Goal: Find specific page/section: Find specific page/section

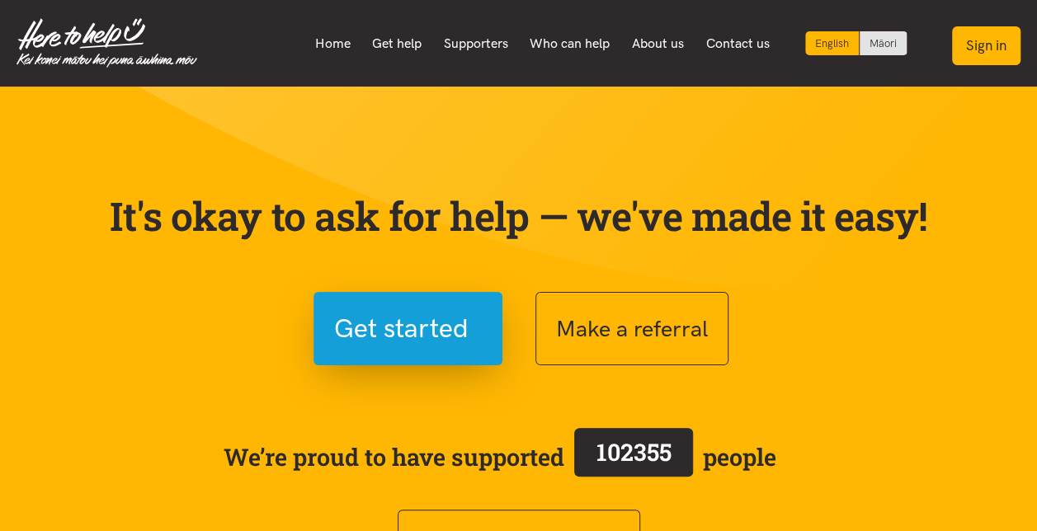
click at [990, 45] on button "Sign in" at bounding box center [986, 45] width 68 height 39
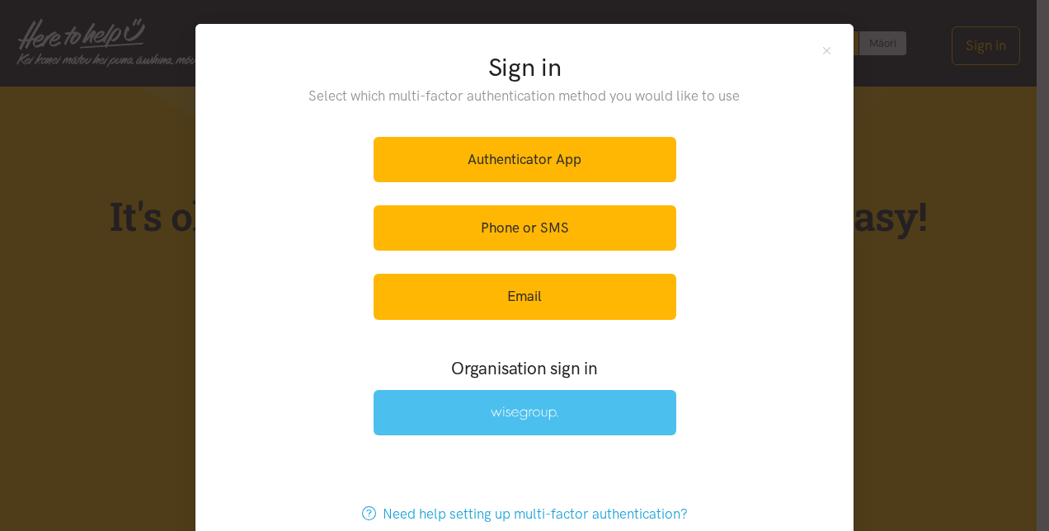
click at [510, 411] on img at bounding box center [525, 414] width 68 height 14
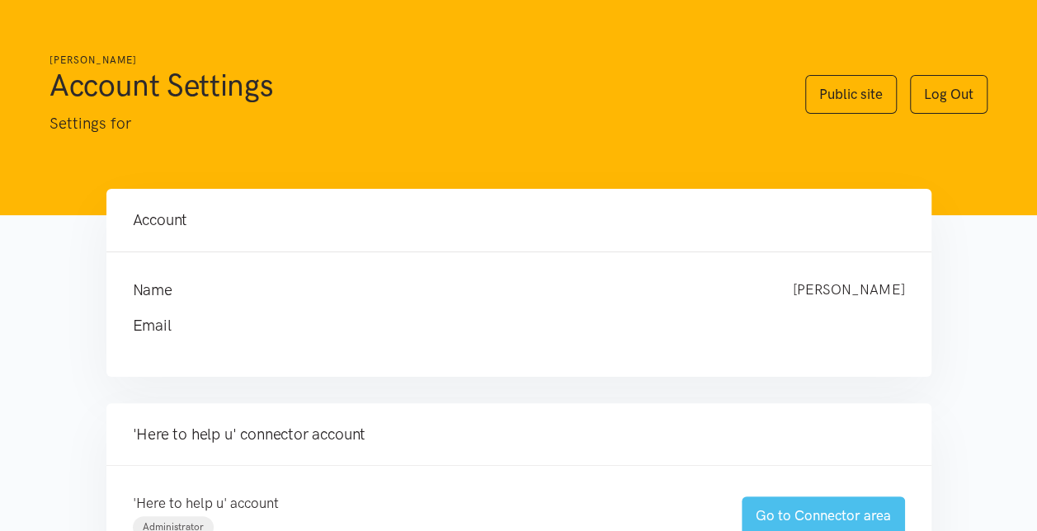
click at [810, 518] on link "Go to Connector area" at bounding box center [823, 516] width 163 height 39
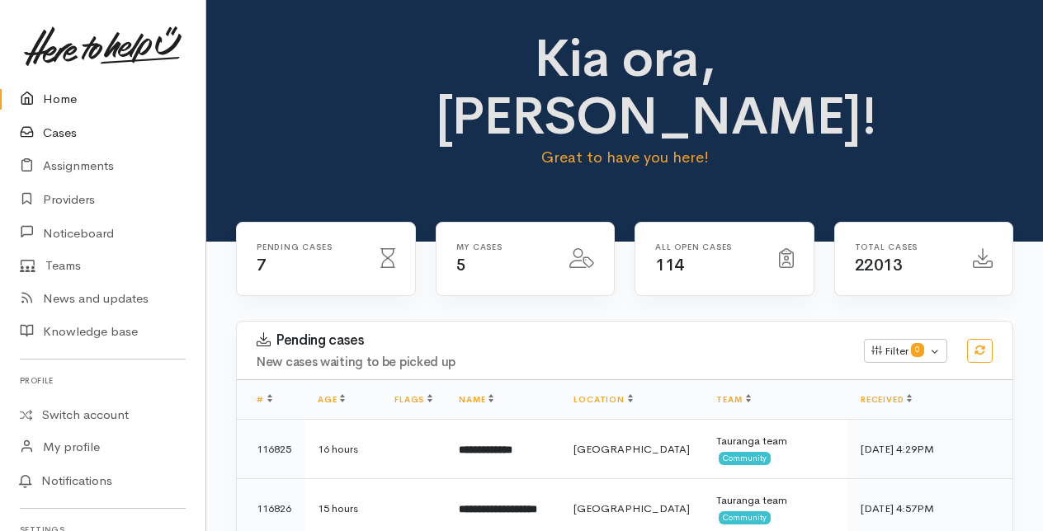
click at [57, 127] on link "Cases" at bounding box center [102, 133] width 205 height 34
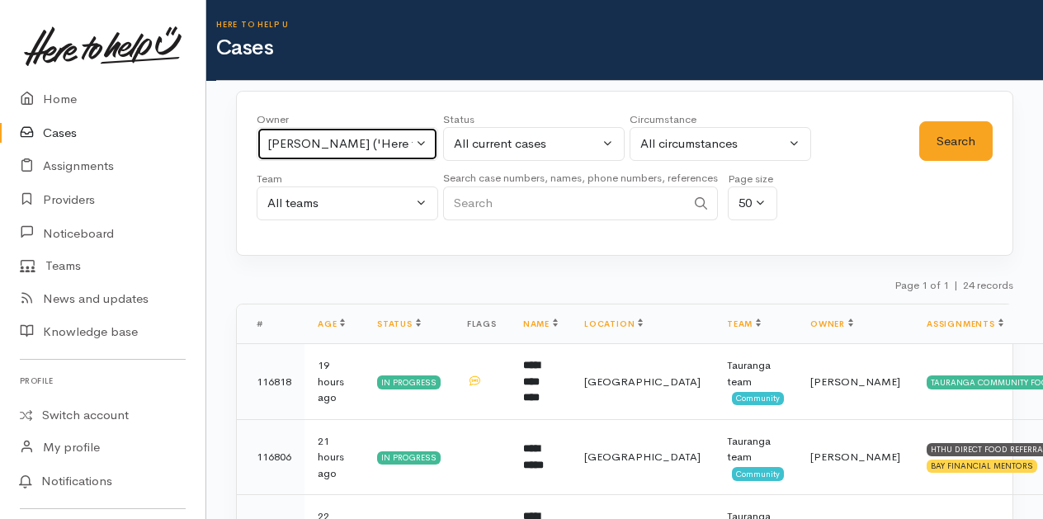
click at [429, 145] on button "Karli Morris ('Here to help u')" at bounding box center [347, 144] width 181 height 34
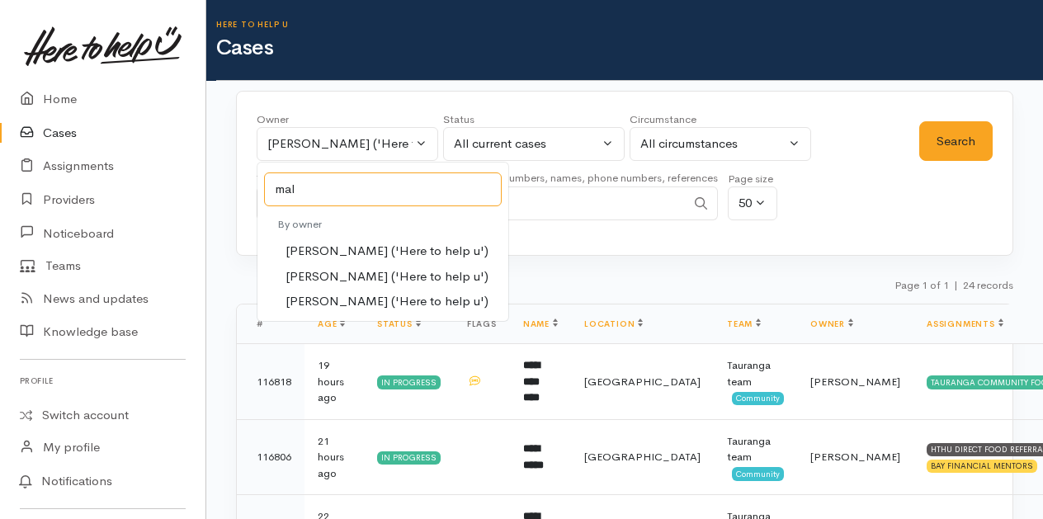
type input "mal"
click at [349, 275] on span "Malia Stowers ('Here to help u')" at bounding box center [386, 276] width 203 height 19
select select "1613"
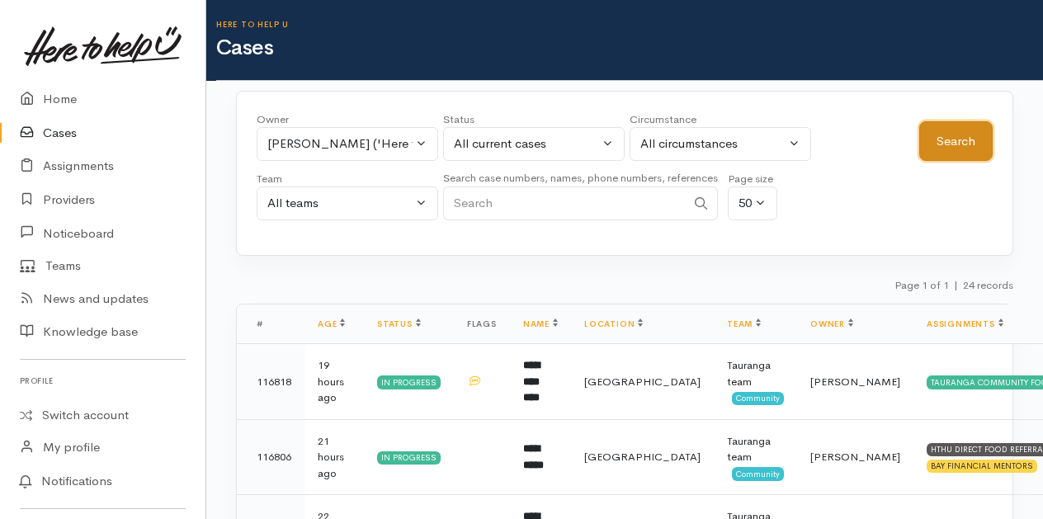
click at [953, 147] on button "Search" at bounding box center [955, 141] width 73 height 40
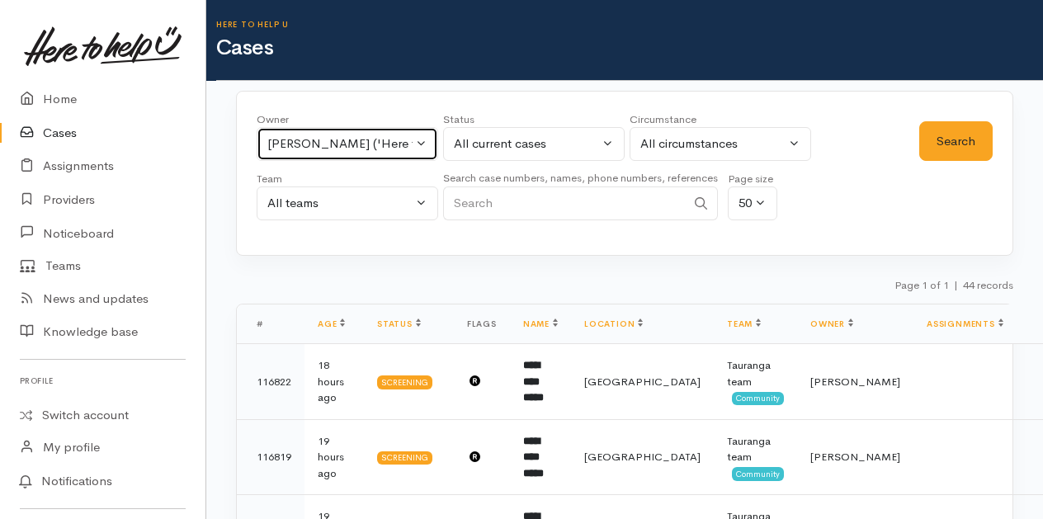
click at [417, 137] on button "Malia Stowers ('Here to help u')" at bounding box center [347, 144] width 181 height 34
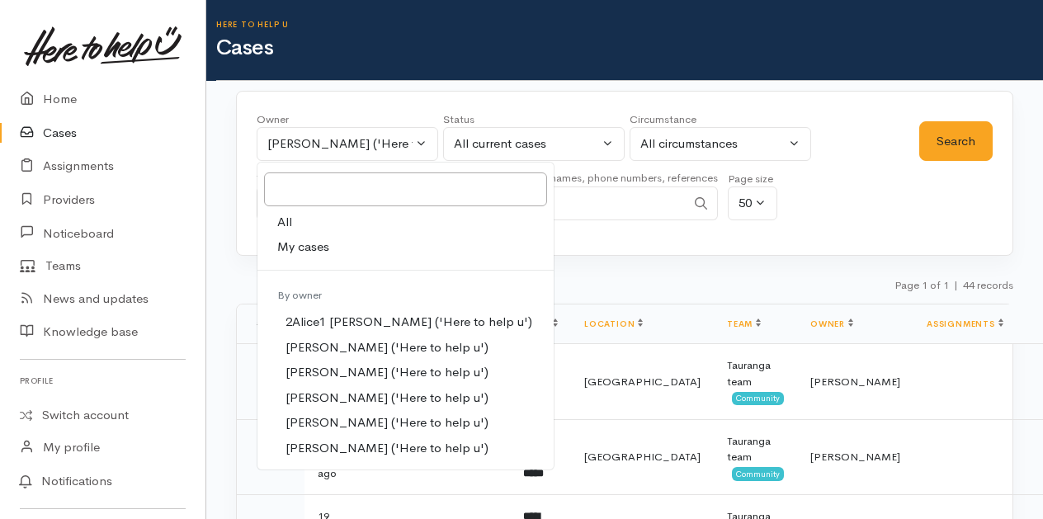
click at [313, 242] on span "My cases" at bounding box center [303, 247] width 52 height 19
select select "205"
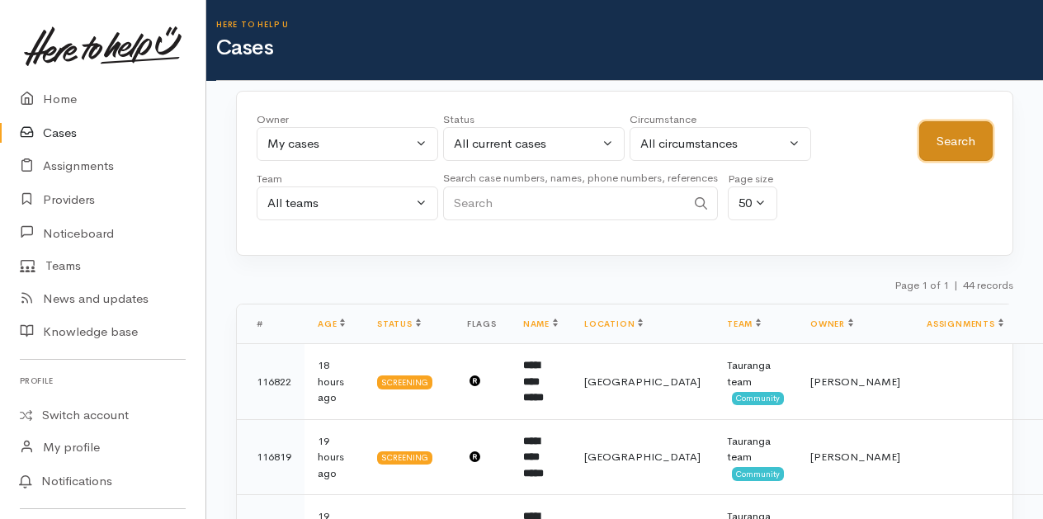
click at [940, 143] on button "Search" at bounding box center [955, 141] width 73 height 40
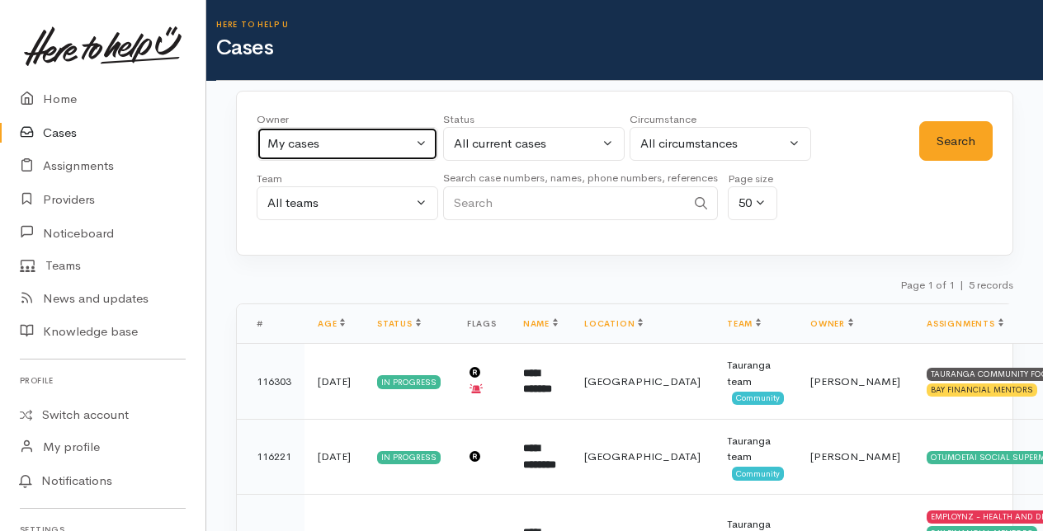
click at [423, 137] on button "My cases" at bounding box center [347, 144] width 181 height 34
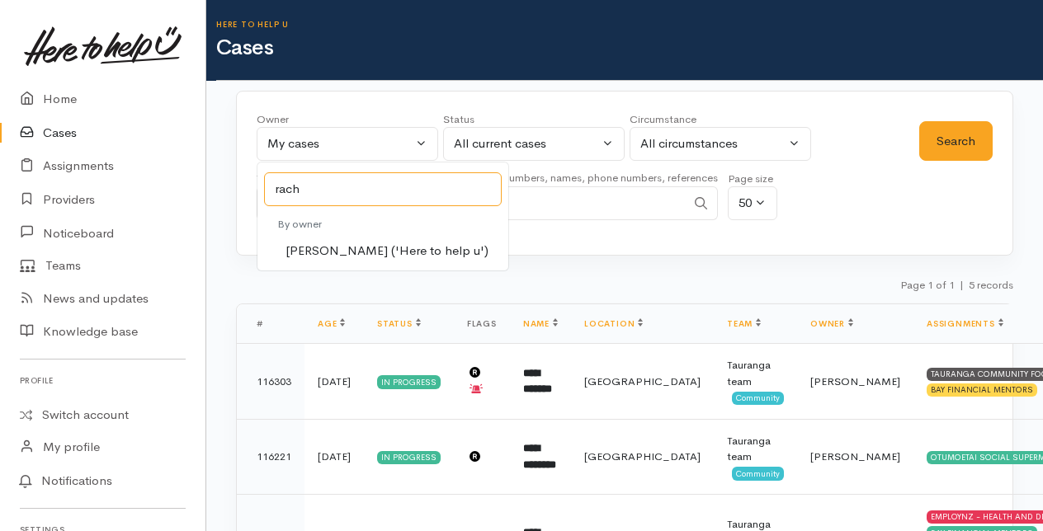
type input "rach"
click at [323, 254] on span "Rachel Proctor ('Here to help u')" at bounding box center [386, 251] width 203 height 19
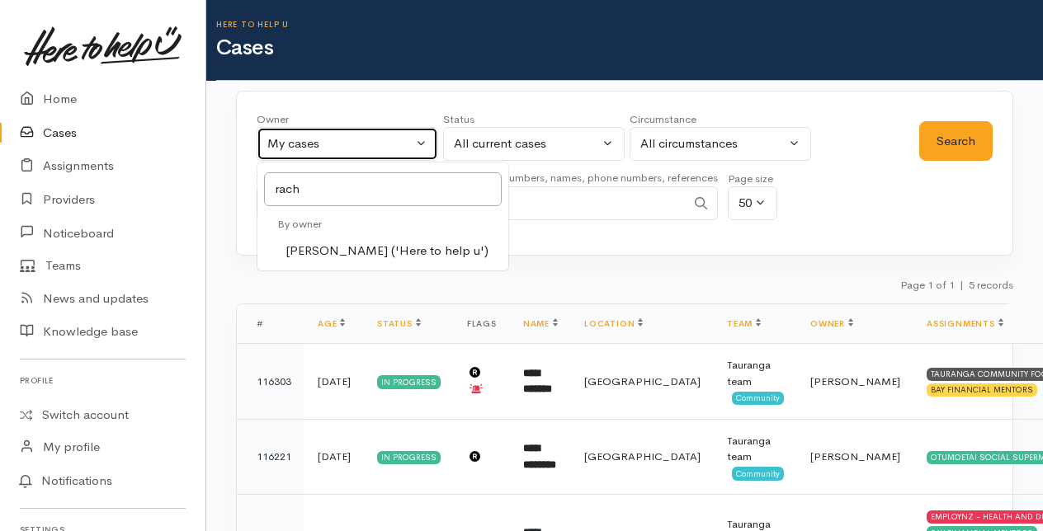
select select "1612"
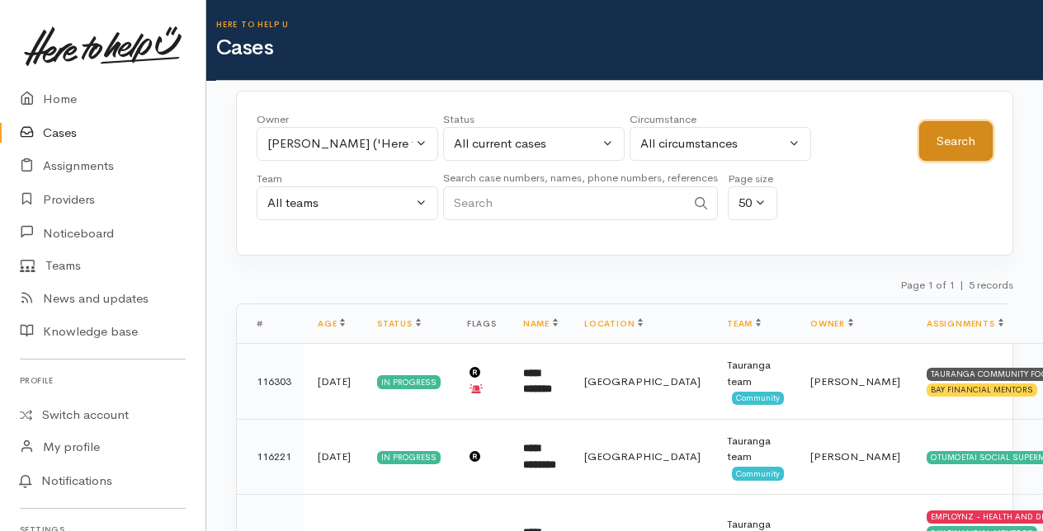
click at [970, 144] on button "Search" at bounding box center [955, 141] width 73 height 40
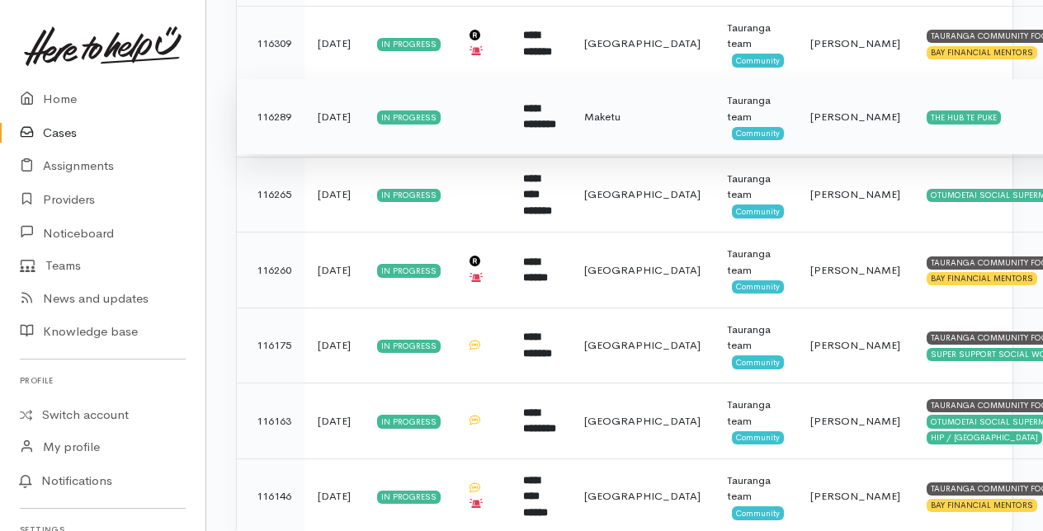
scroll to position [2415, 0]
